Goal: Task Accomplishment & Management: Manage account settings

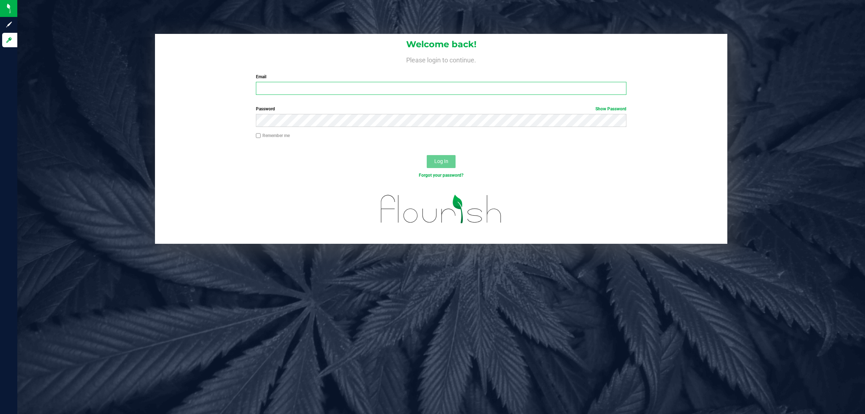
click at [280, 92] on input "Email" at bounding box center [441, 88] width 371 height 13
click at [357, 91] on input "dhoward@liveparallel.colm" at bounding box center [441, 88] width 371 height 13
type input "dhoward@liveparallel.com"
click at [427, 155] on button "Log In" at bounding box center [441, 161] width 29 height 13
